Goal: Transaction & Acquisition: Register for event/course

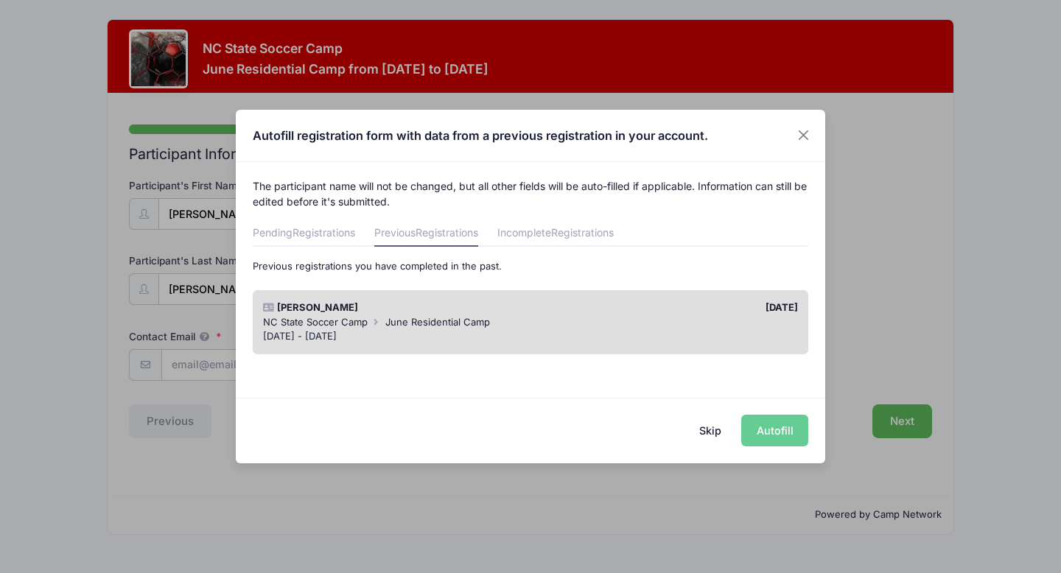
click at [569, 308] on div "[DATE]" at bounding box center [667, 308] width 275 height 15
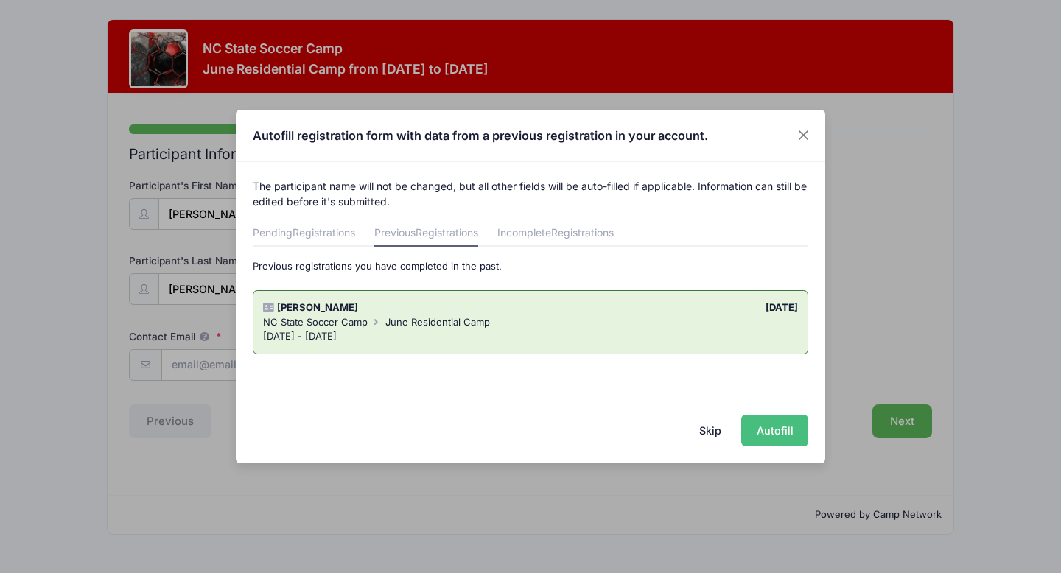
click at [766, 422] on button "Autofill" at bounding box center [774, 431] width 67 height 32
type input "[EMAIL_ADDRESS][DOMAIN_NAME]"
type input "[DATE]"
type input "[STREET_ADDRESS][PERSON_NAME]"
type input "[PERSON_NAME]"
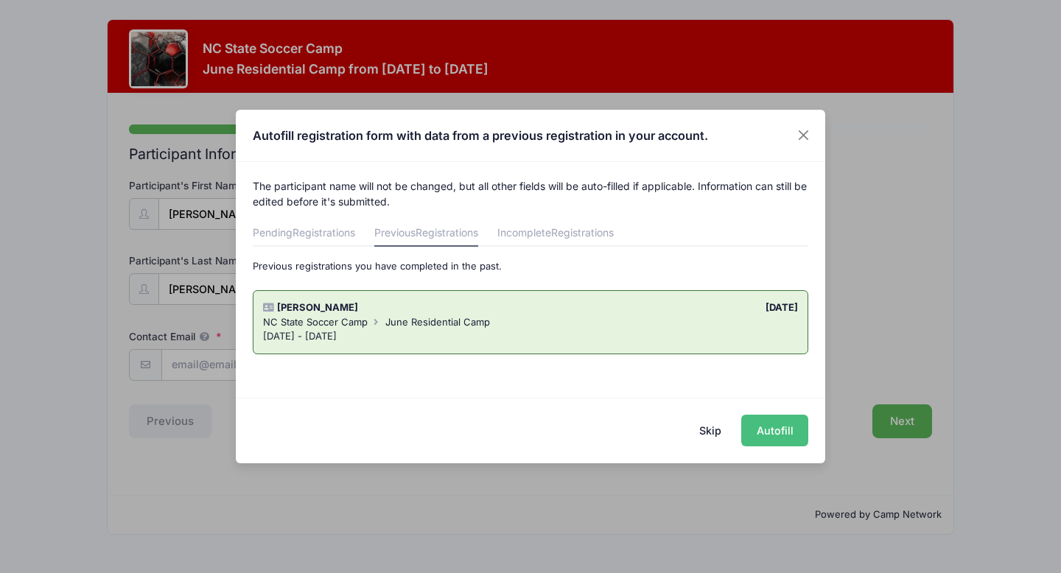
select select "NC"
type input "27513"
select select "YES"
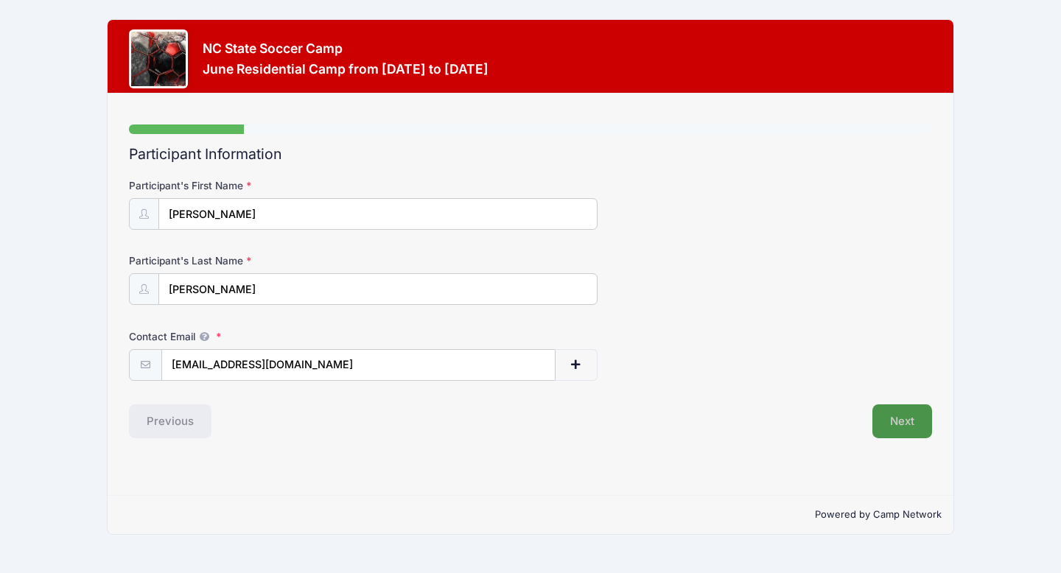
click at [907, 416] on button "Next" at bounding box center [902, 422] width 60 height 34
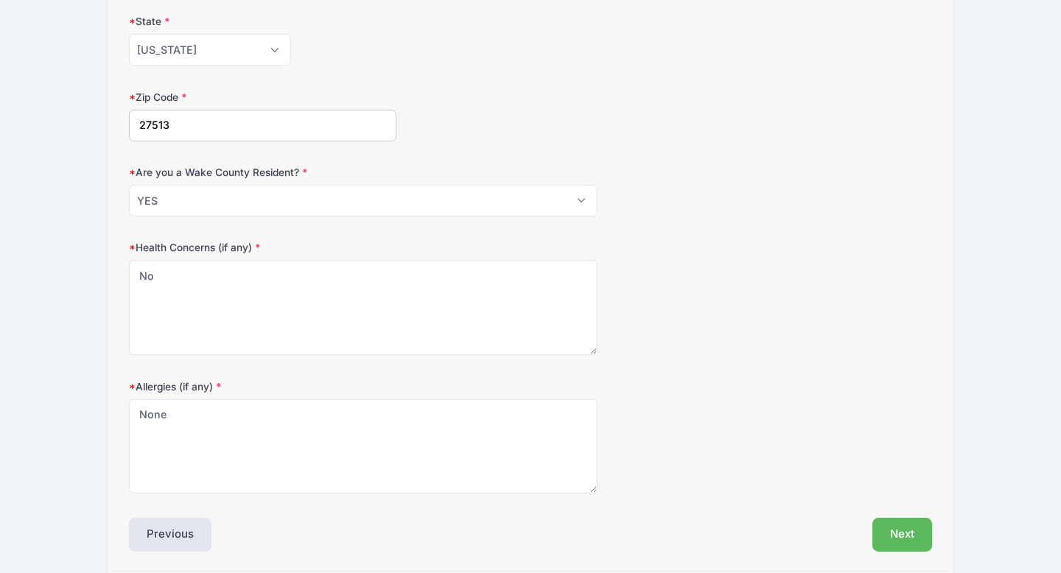
scroll to position [447, 0]
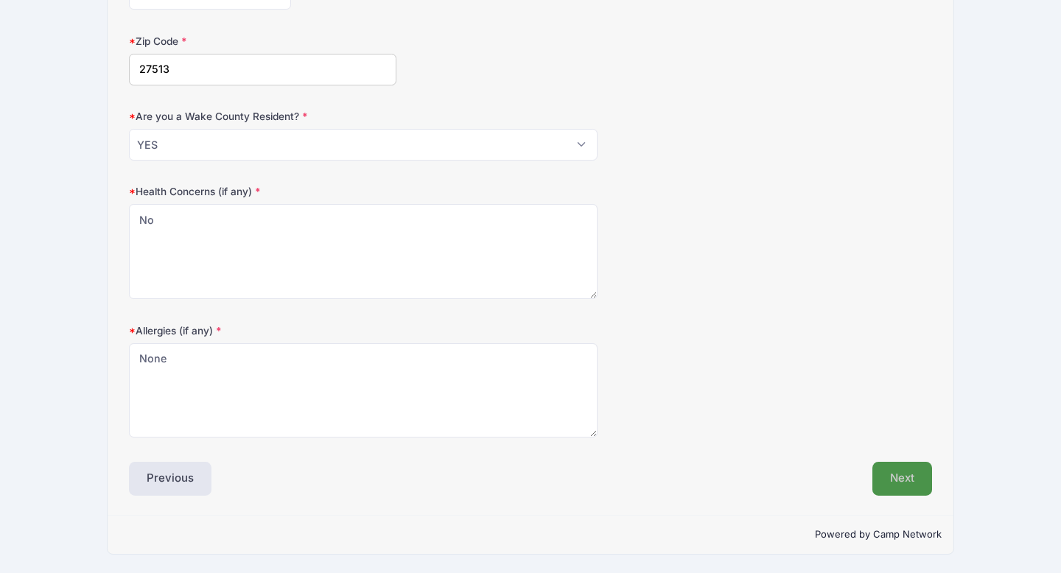
click at [895, 471] on button "Next" at bounding box center [902, 479] width 60 height 34
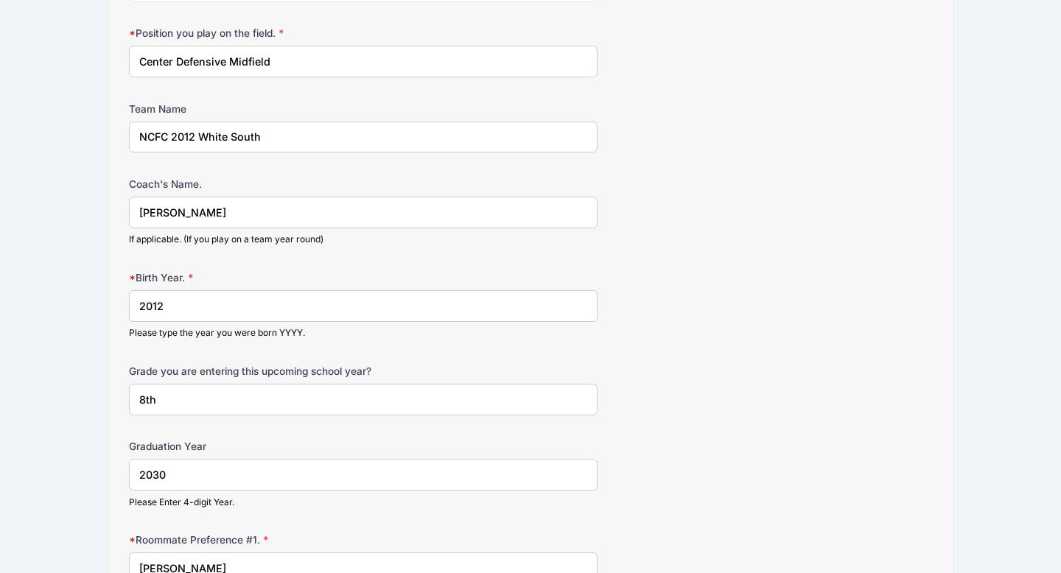
scroll to position [903, 0]
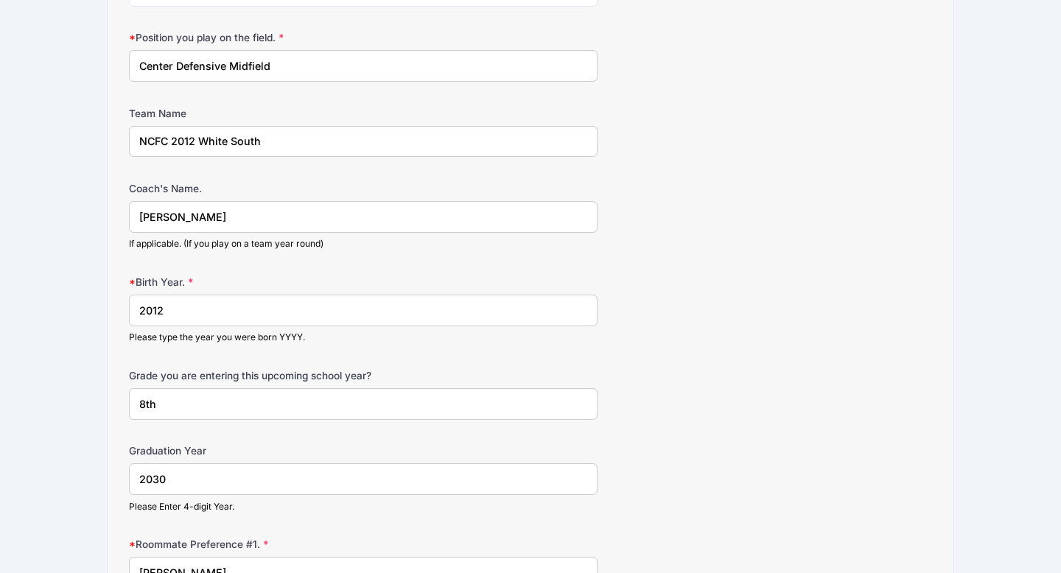
drag, startPoint x: 232, startPoint y: 141, endPoint x: 270, endPoint y: 141, distance: 37.6
click at [270, 141] on input "NCFC 2012 White South" at bounding box center [363, 142] width 469 height 32
type input "NCFC 2012 White Gold"
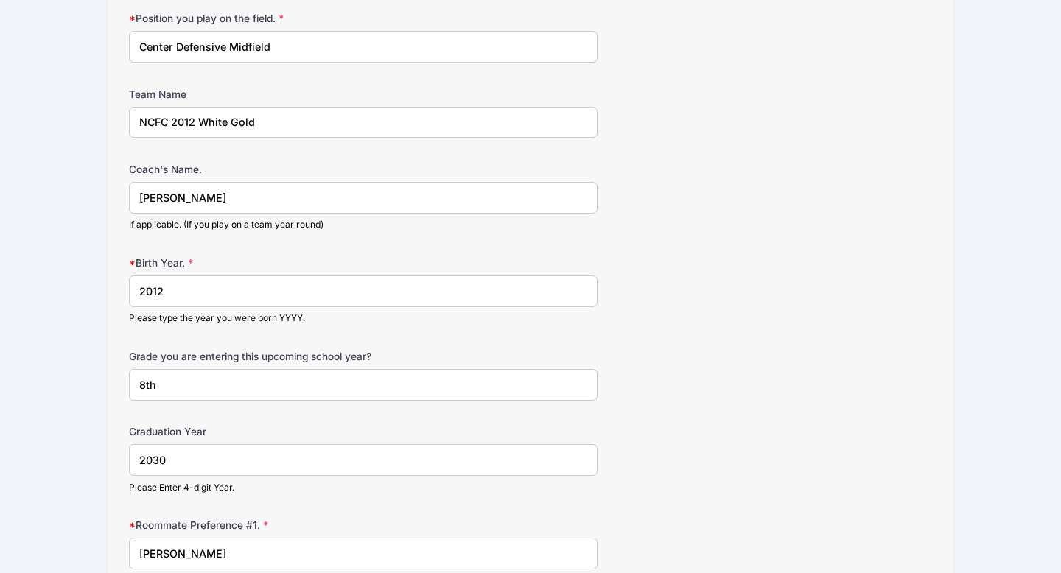
scroll to position [925, 0]
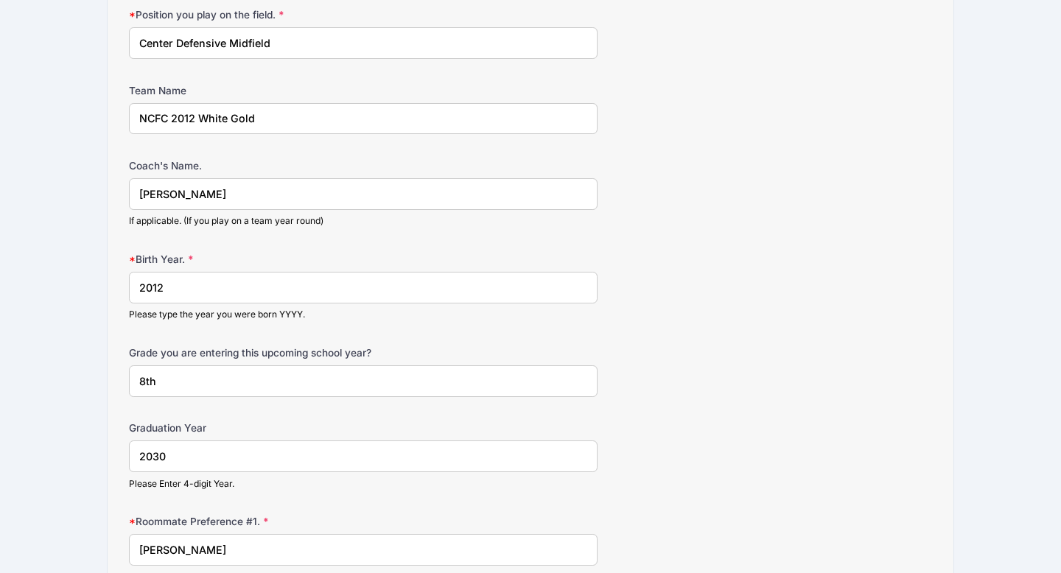
drag, startPoint x: 225, startPoint y: 195, endPoint x: 73, endPoint y: 186, distance: 152.8
type input "[PERSON_NAME]"
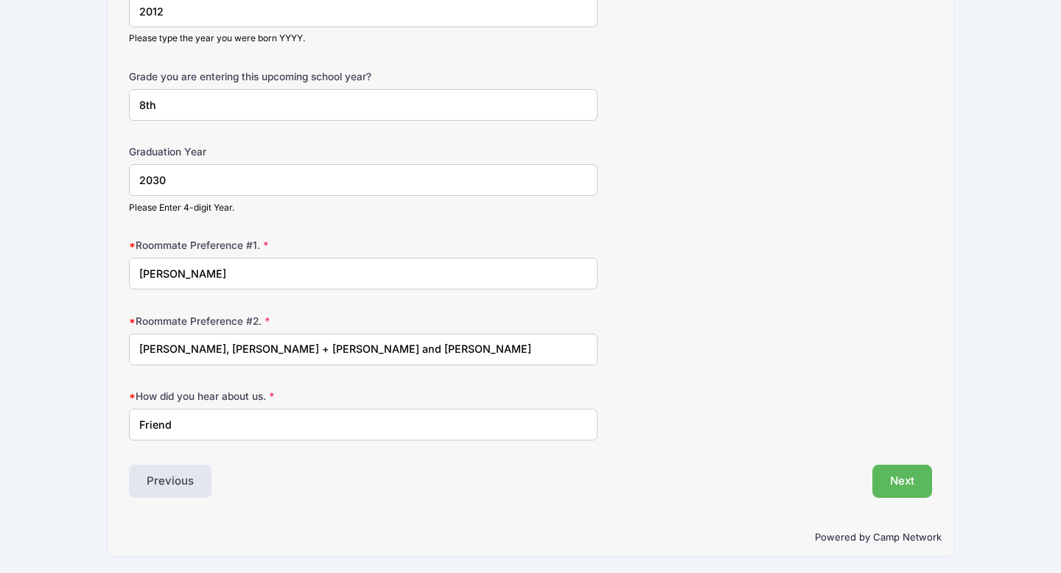
scroll to position [1204, 0]
click at [169, 105] on input "8th" at bounding box center [363, 103] width 469 height 32
drag, startPoint x: 169, startPoint y: 105, endPoint x: 94, endPoint y: 96, distance: 75.8
type input "9th"
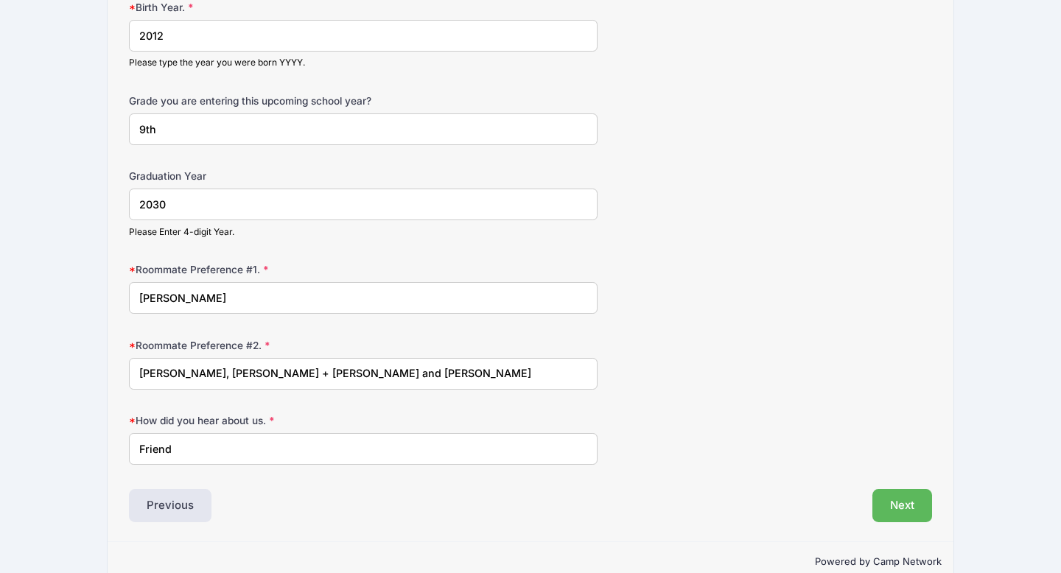
scroll to position [1174, 0]
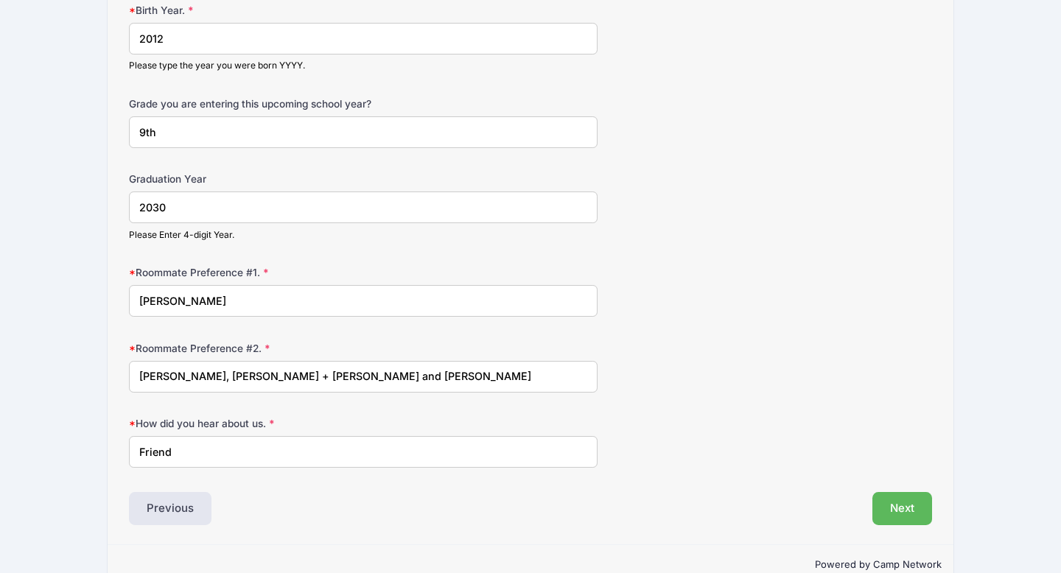
drag, startPoint x: 202, startPoint y: 372, endPoint x: 466, endPoint y: 368, distance: 264.5
click at [466, 368] on input "[PERSON_NAME], [PERSON_NAME] + [PERSON_NAME] and [PERSON_NAME]" at bounding box center [363, 377] width 469 height 32
click at [209, 366] on input "[PERSON_NAME], [PERSON_NAME] + [PERSON_NAME] and [PERSON_NAME]" at bounding box center [363, 377] width 469 height 32
drag, startPoint x: 228, startPoint y: 301, endPoint x: 112, endPoint y: 295, distance: 115.8
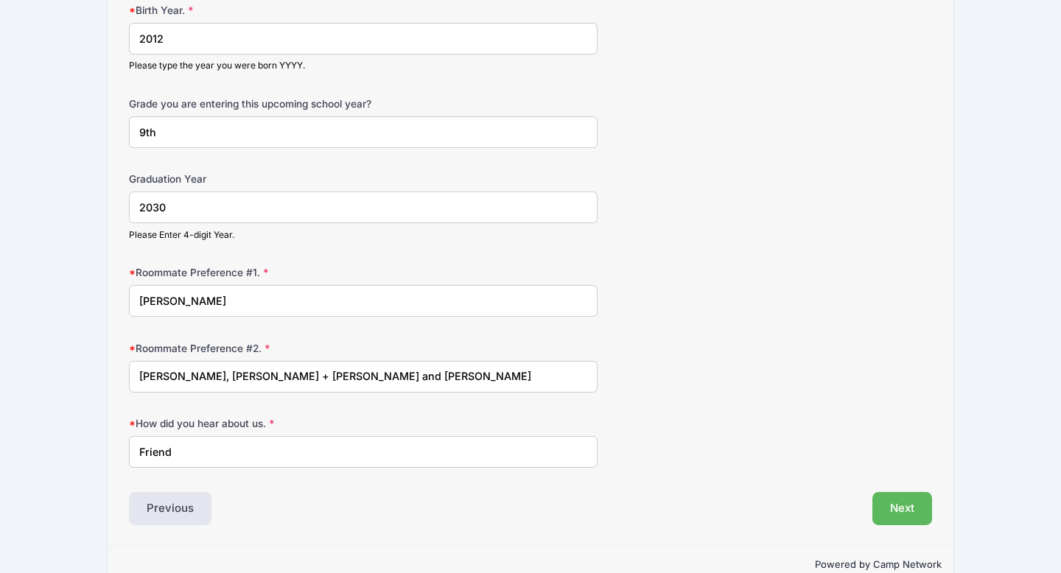
type input "[PERSON_NAME]"
click at [195, 366] on input "[PERSON_NAME], [PERSON_NAME] + [PERSON_NAME] and [PERSON_NAME]" at bounding box center [363, 377] width 469 height 32
drag, startPoint x: 197, startPoint y: 374, endPoint x: 516, endPoint y: 361, distance: 320.0
click at [516, 361] on input "[PERSON_NAME], [PERSON_NAME] + [PERSON_NAME] and [PERSON_NAME]" at bounding box center [363, 377] width 469 height 32
drag, startPoint x: 467, startPoint y: 372, endPoint x: 246, endPoint y: 379, distance: 221.1
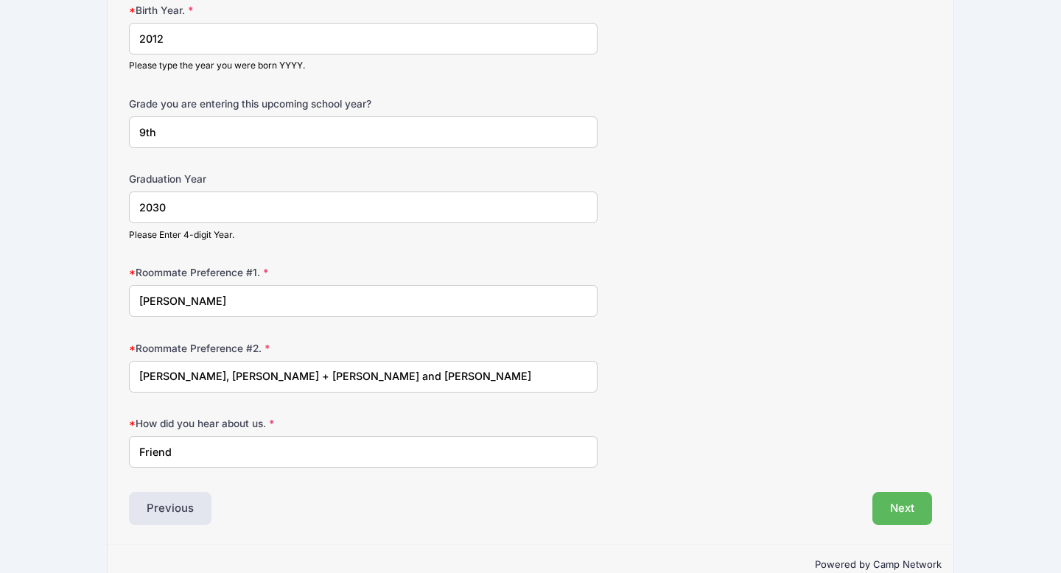
click at [246, 379] on input "[PERSON_NAME], [PERSON_NAME] + [PERSON_NAME] and [PERSON_NAME]" at bounding box center [363, 377] width 469 height 32
type input "[PERSON_NAME]"
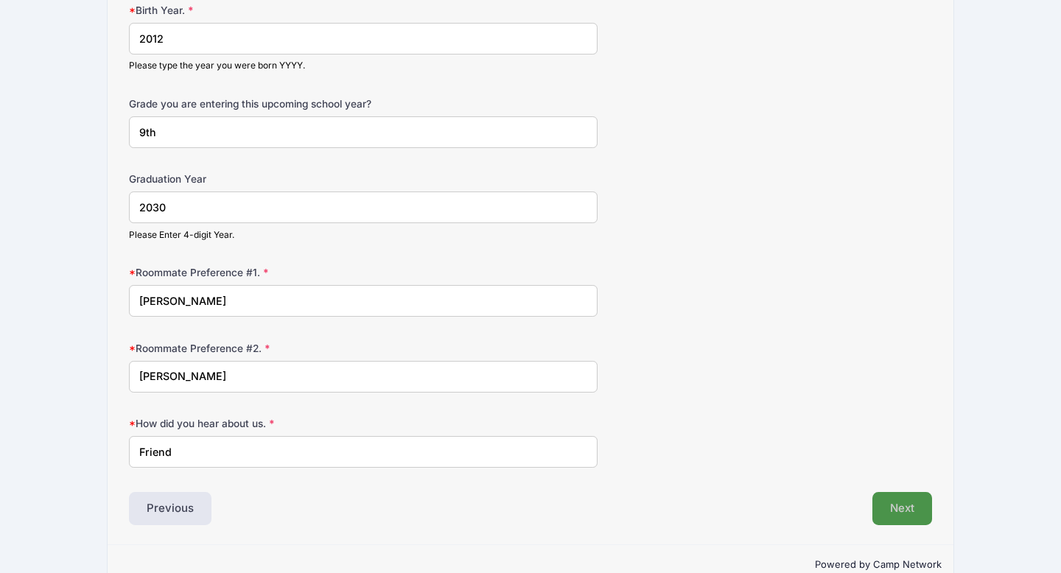
click at [900, 498] on button "Next" at bounding box center [902, 509] width 60 height 34
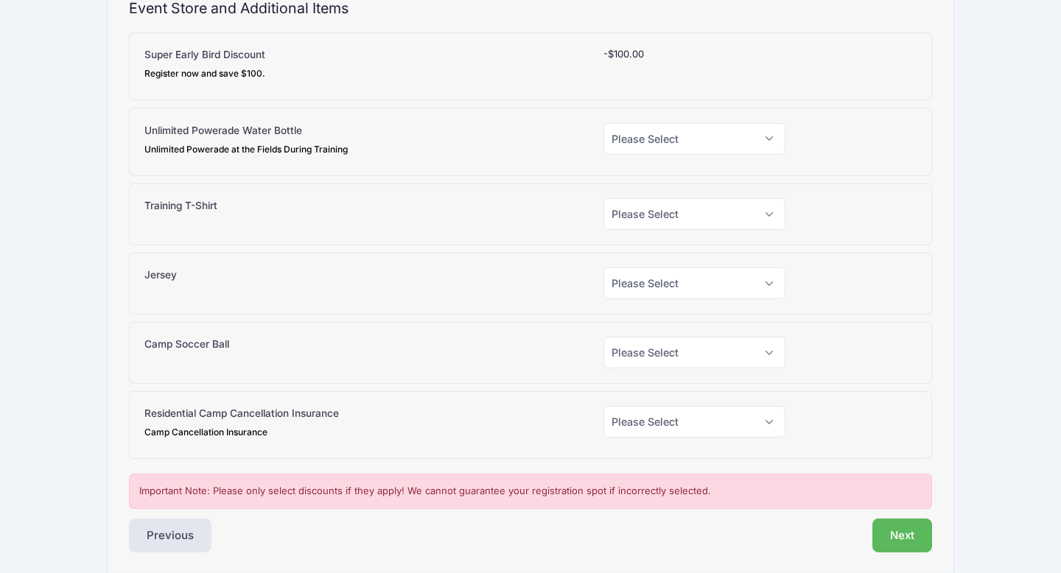
scroll to position [150, 0]
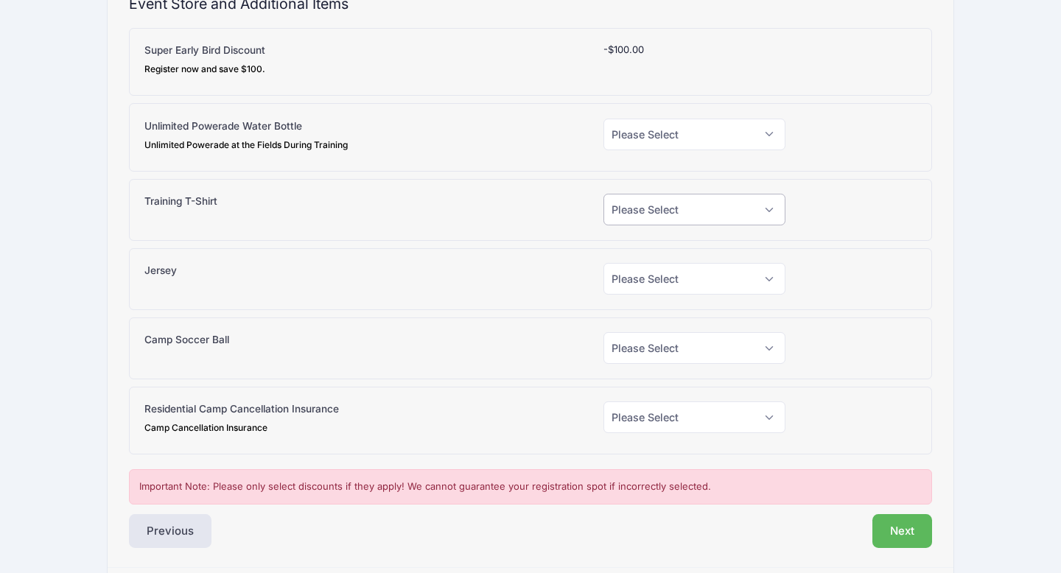
click at [645, 206] on select "Please Select Yes (+$20.00) No" at bounding box center [694, 210] width 183 height 32
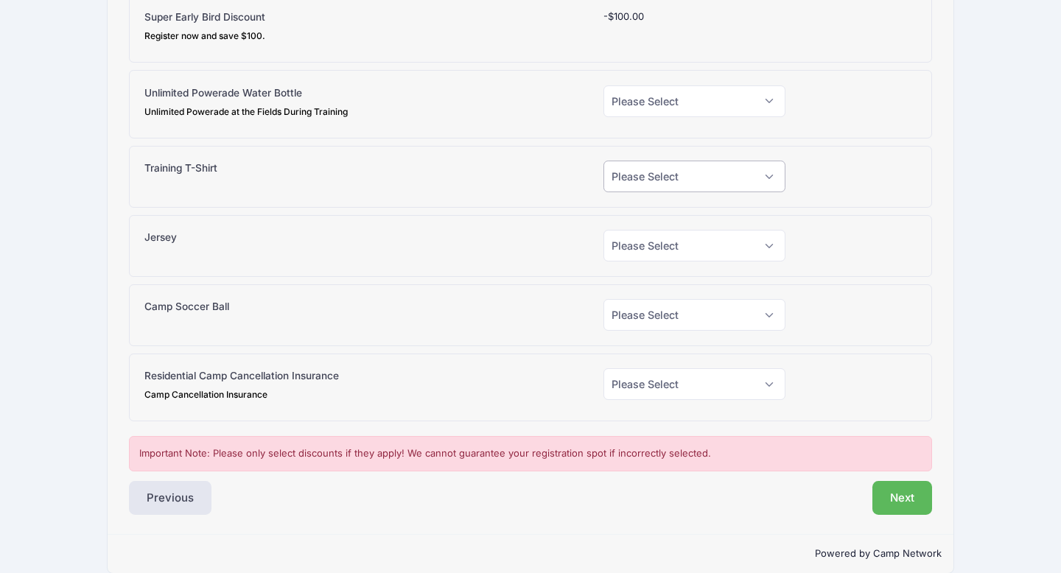
scroll to position [203, 0]
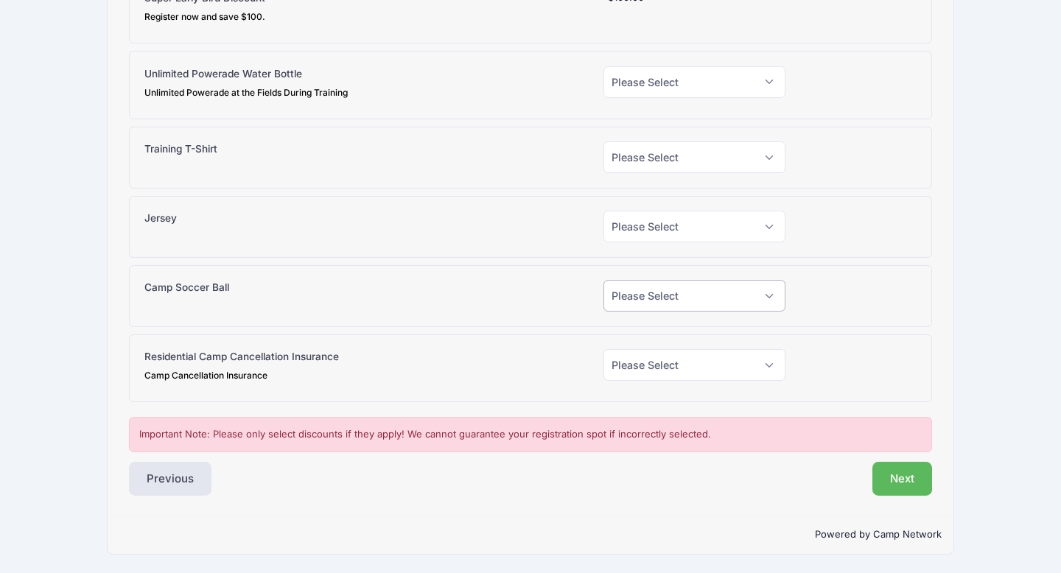
click at [625, 301] on select "Please Select Yes (+$38.00) No" at bounding box center [694, 296] width 183 height 32
select select "0"
click at [603, 280] on select "Please Select Yes (+$38.00) No" at bounding box center [694, 296] width 183 height 32
click at [622, 233] on select "Please Select Yes (+$30.00) No" at bounding box center [694, 227] width 183 height 32
select select "0"
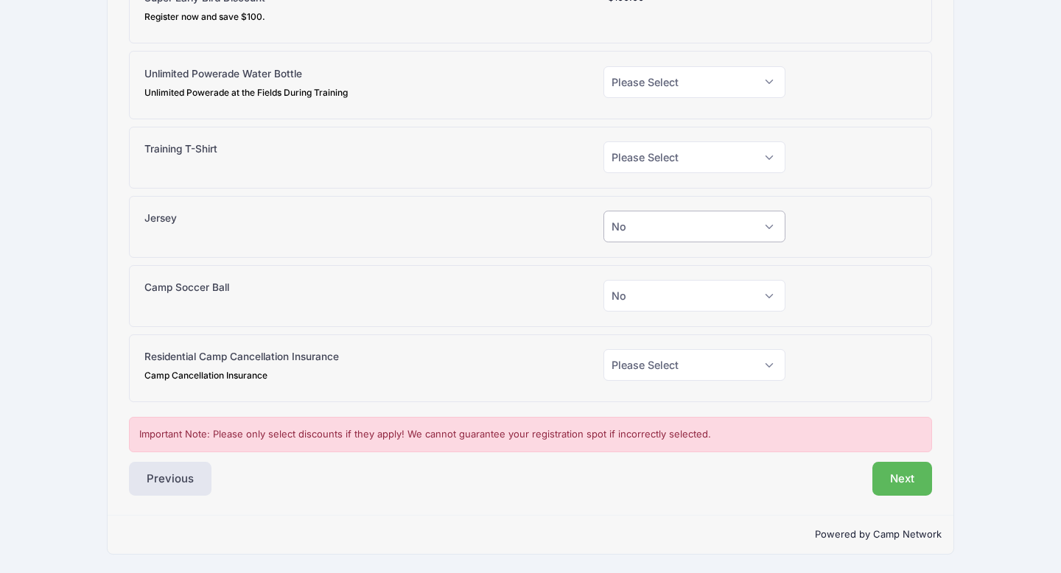
click at [603, 211] on select "Please Select Yes (+$30.00) No" at bounding box center [694, 227] width 183 height 32
click at [620, 156] on select "Please Select Yes (+$20.00) No" at bounding box center [694, 157] width 183 height 32
select select "0"
click at [603, 141] on select "Please Select Yes (+$20.00) No" at bounding box center [694, 157] width 183 height 32
click at [626, 94] on select "Please Select Yes (+$15.00) No" at bounding box center [694, 82] width 183 height 32
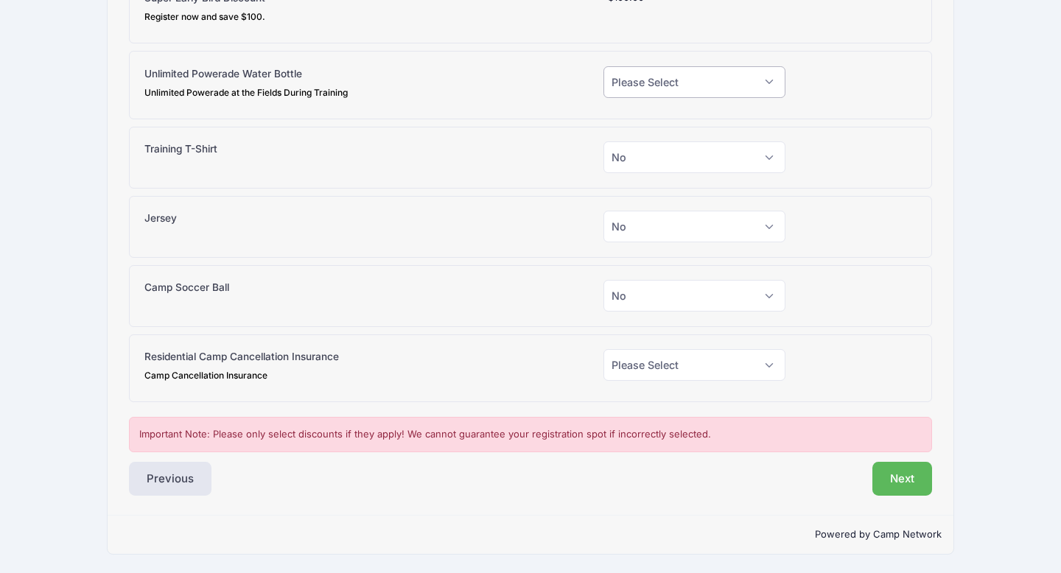
select select "0"
click at [603, 66] on select "Please Select Yes (+$15.00) No" at bounding box center [694, 82] width 183 height 32
click at [645, 352] on select "Please Select Yes (+$130.00) No" at bounding box center [694, 365] width 183 height 32
select select "0"
click at [603, 349] on select "Please Select Yes (+$130.00) No" at bounding box center [694, 365] width 183 height 32
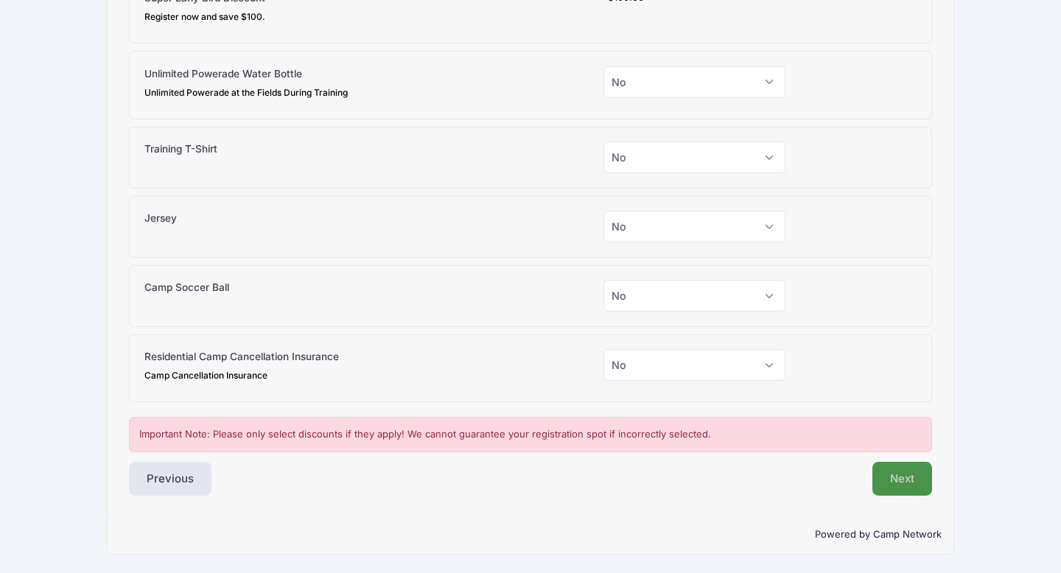
click at [900, 476] on button "Next" at bounding box center [902, 479] width 60 height 34
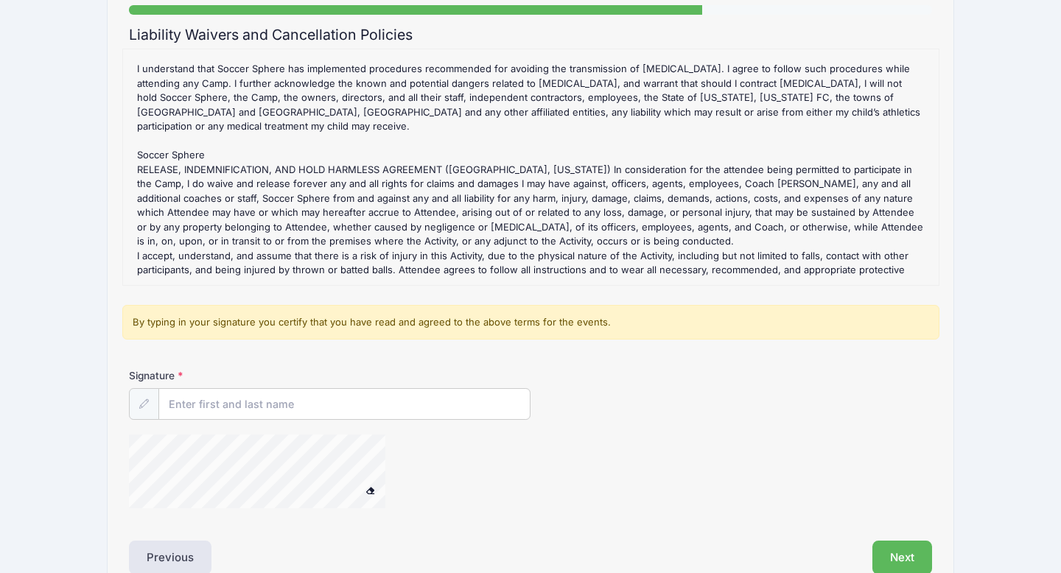
scroll to position [168, 0]
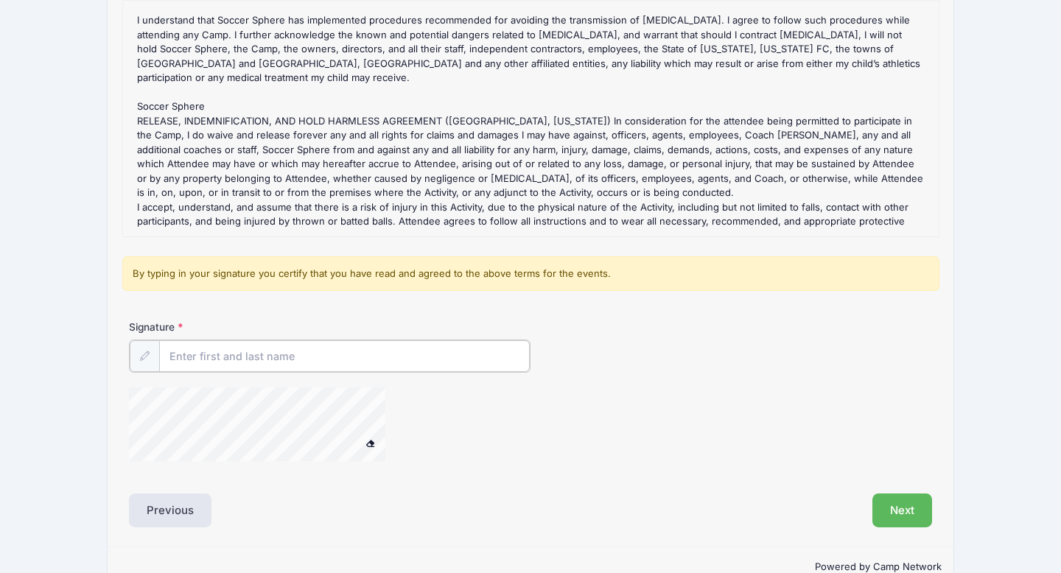
click at [211, 351] on input "Signature" at bounding box center [344, 356] width 371 height 32
type input "[PERSON_NAME]"
click at [73, 324] on div "NC State Soccer Camp June Residential Camp from [DATE] to [DATE] Exit Step 5 /7…" at bounding box center [530, 218] width 1017 height 772
click at [113, 275] on div "Step 5 /7 Step 1 Step 2 Step 3 Step 4 Policies Extra Items Summary Participant …" at bounding box center [531, 236] width 846 height 620
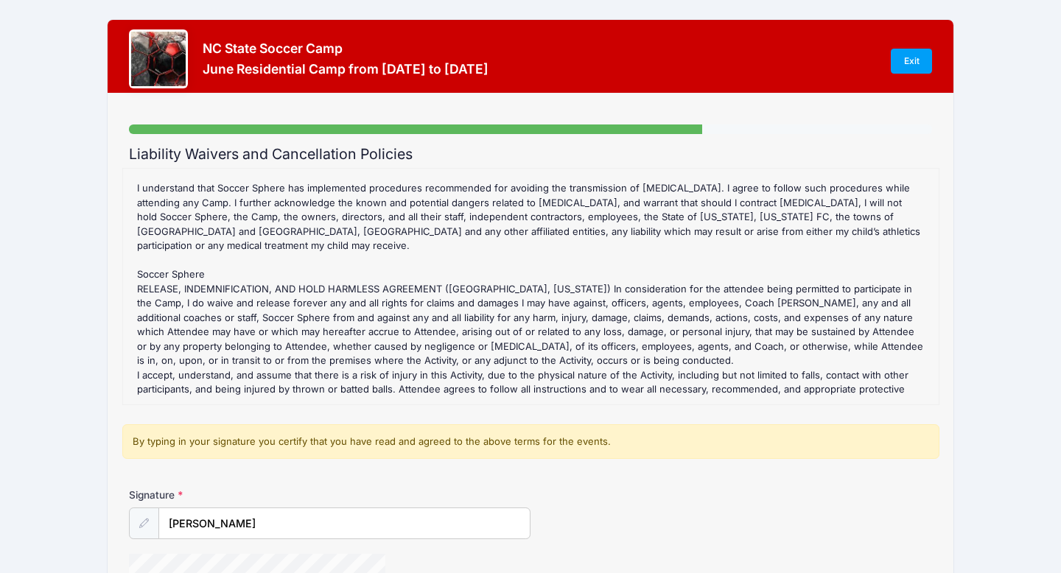
scroll to position [198, 0]
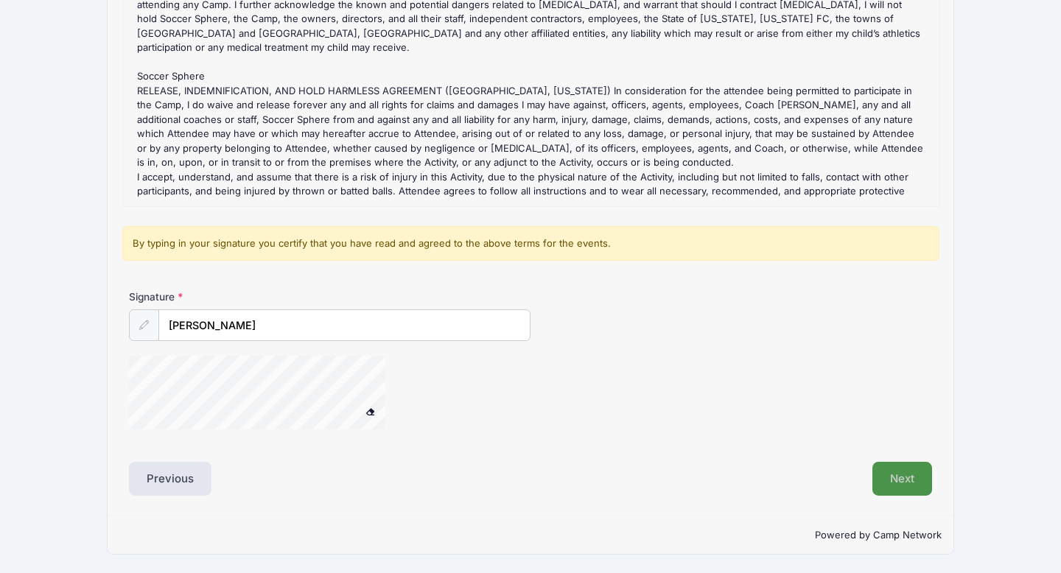
click at [887, 469] on button "Next" at bounding box center [902, 479] width 60 height 34
click at [410, 403] on div at bounding box center [276, 395] width 295 height 78
click at [917, 473] on button "Next" at bounding box center [902, 479] width 60 height 34
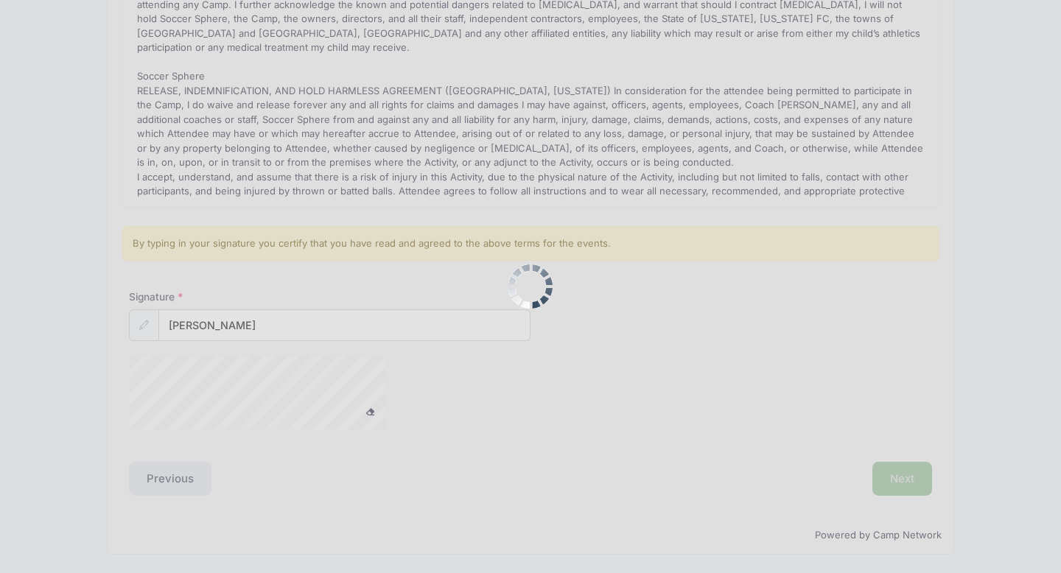
scroll to position [0, 0]
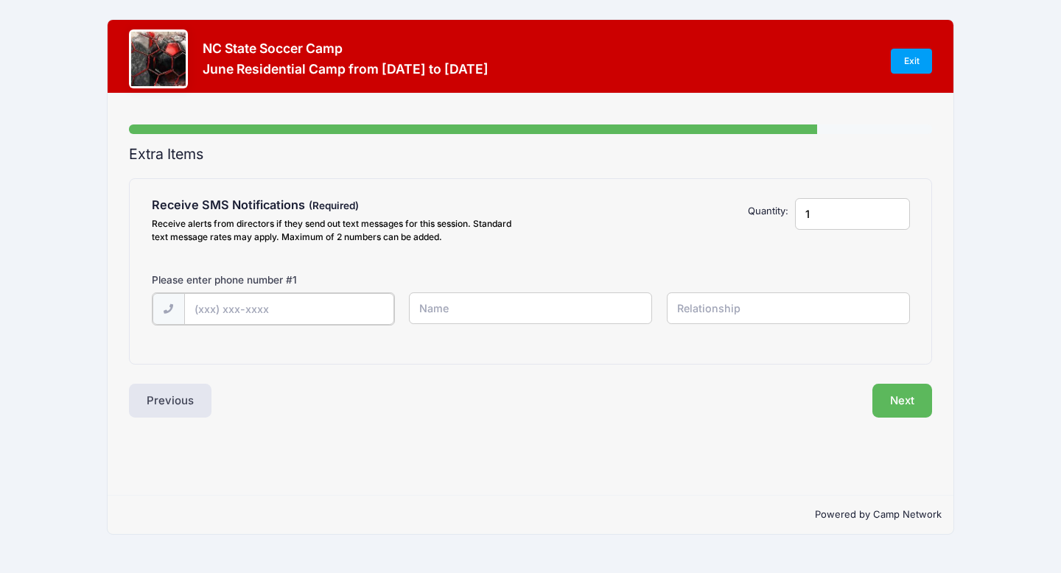
click at [231, 299] on input "text" at bounding box center [289, 309] width 210 height 32
type input "[PHONE_NUMBER]"
click at [460, 313] on input "text" at bounding box center [530, 309] width 243 height 32
type input "[PERSON_NAME]"
type input "Parent"
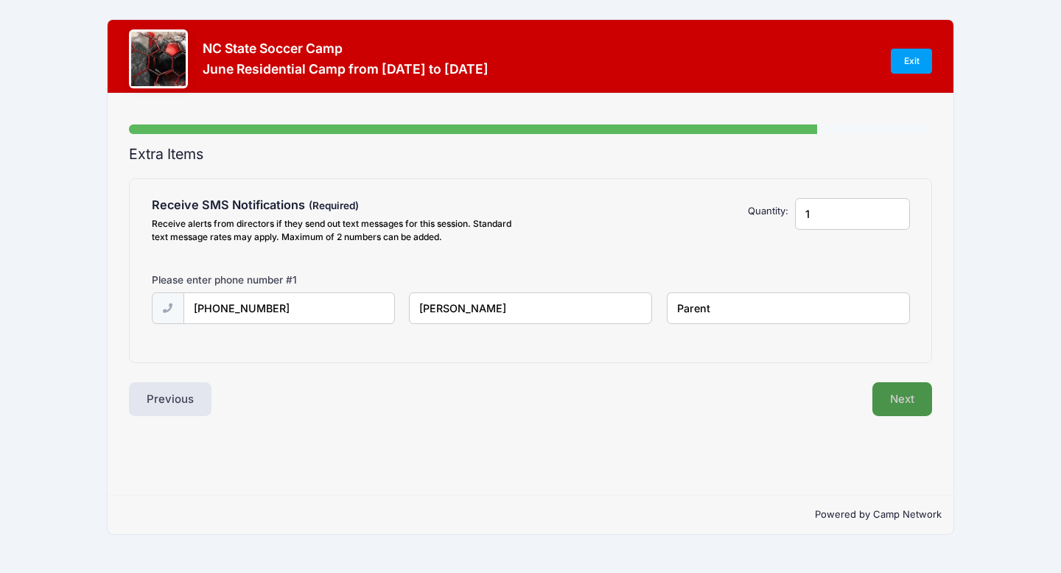
click at [895, 397] on button "Next" at bounding box center [902, 399] width 60 height 34
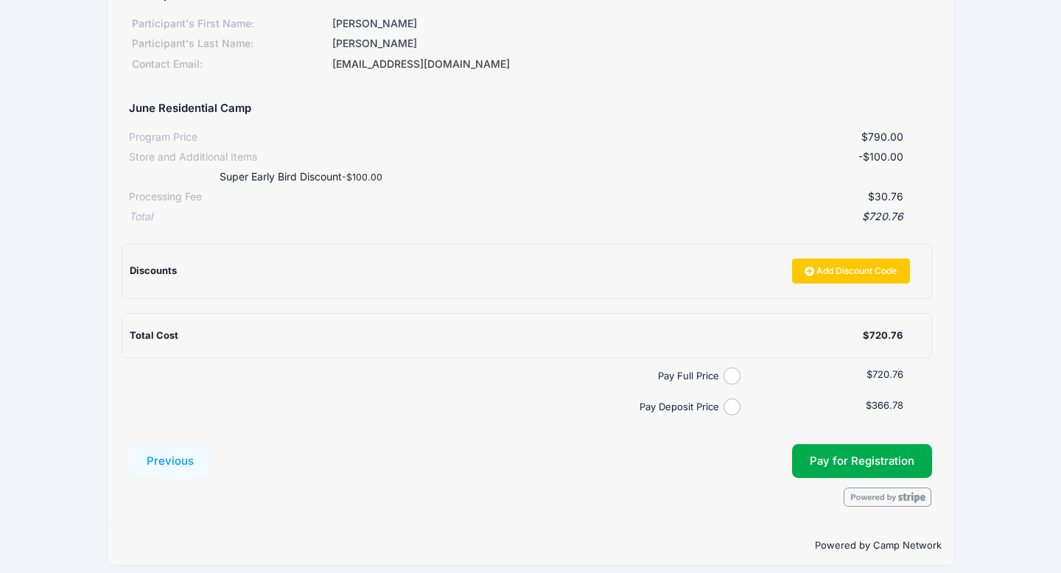
scroll to position [200, 0]
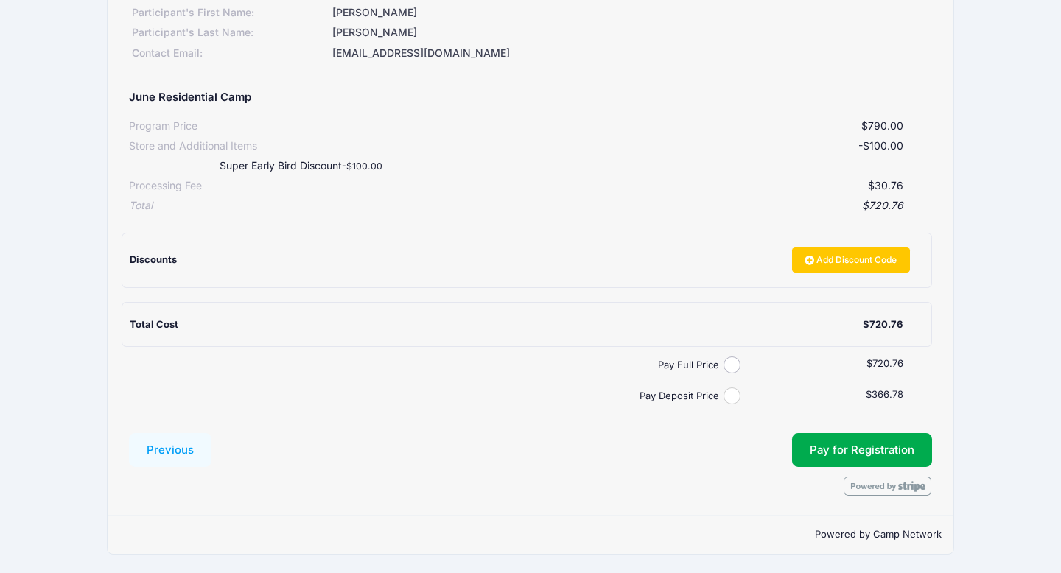
click at [729, 397] on input "Pay Deposit Price" at bounding box center [732, 396] width 17 height 17
radio input "true"
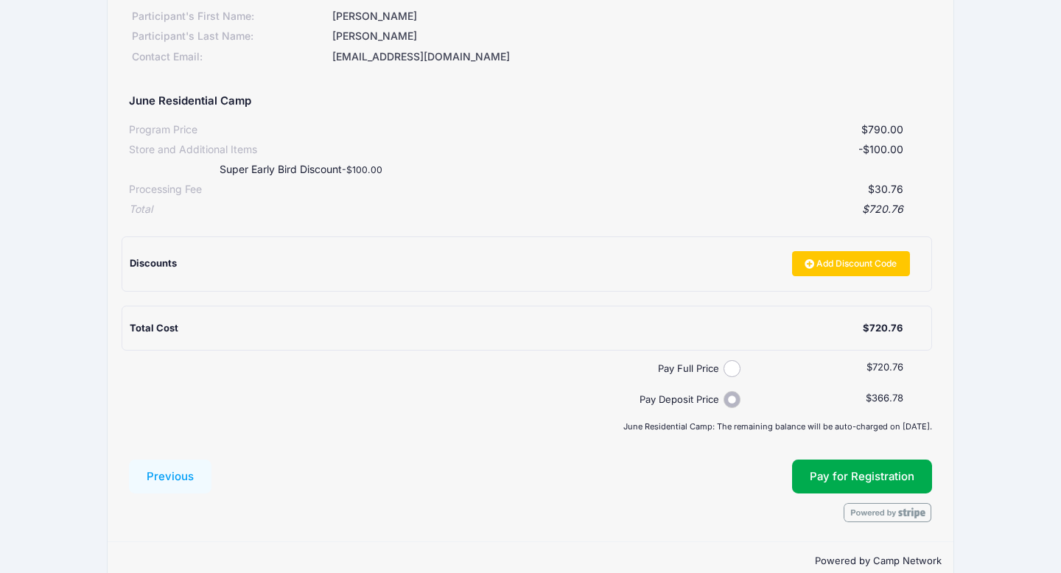
scroll to position [223, 0]
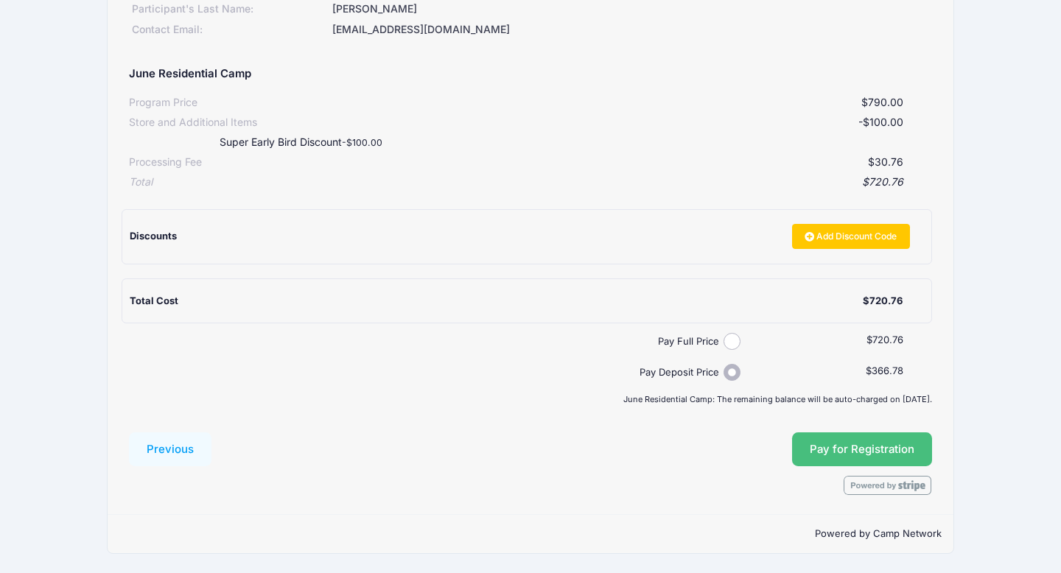
click at [864, 458] on button "Pay for Registration" at bounding box center [862, 450] width 140 height 34
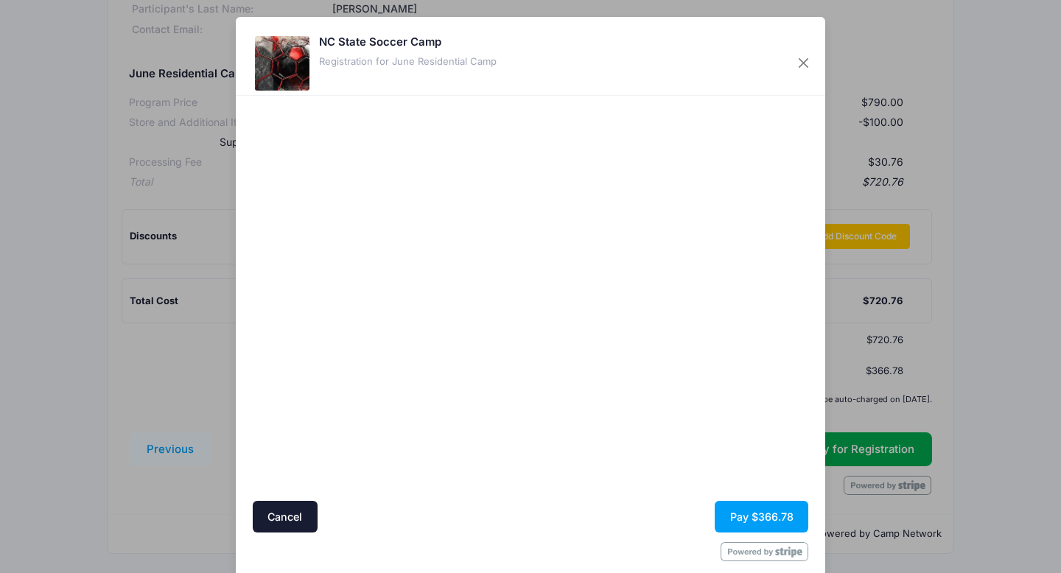
scroll to position [21, 0]
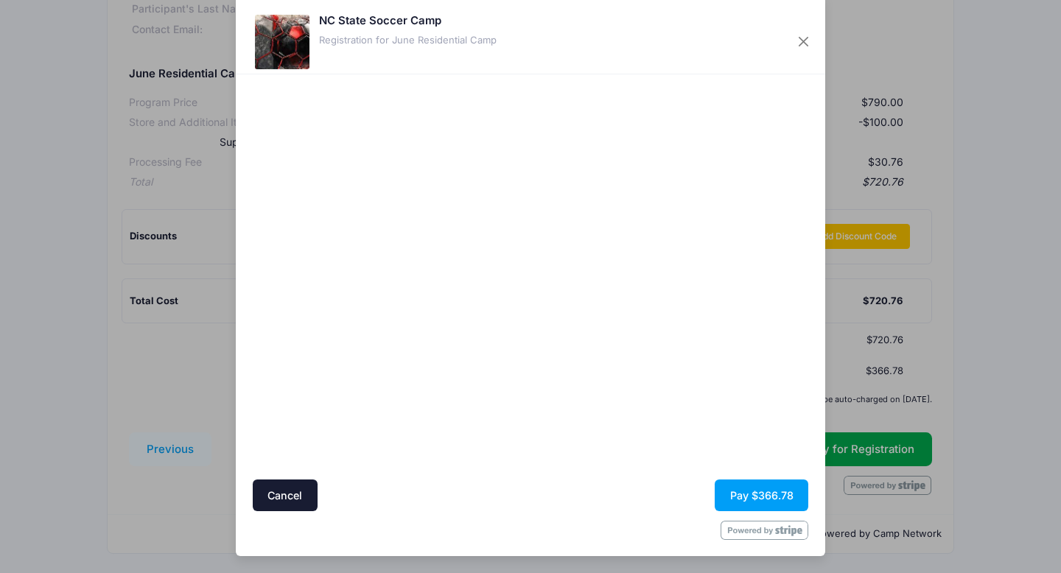
click at [621, 459] on div at bounding box center [673, 277] width 271 height 391
click at [758, 491] on button "Pay $366.78" at bounding box center [762, 496] width 94 height 32
